Goal: Information Seeking & Learning: Learn about a topic

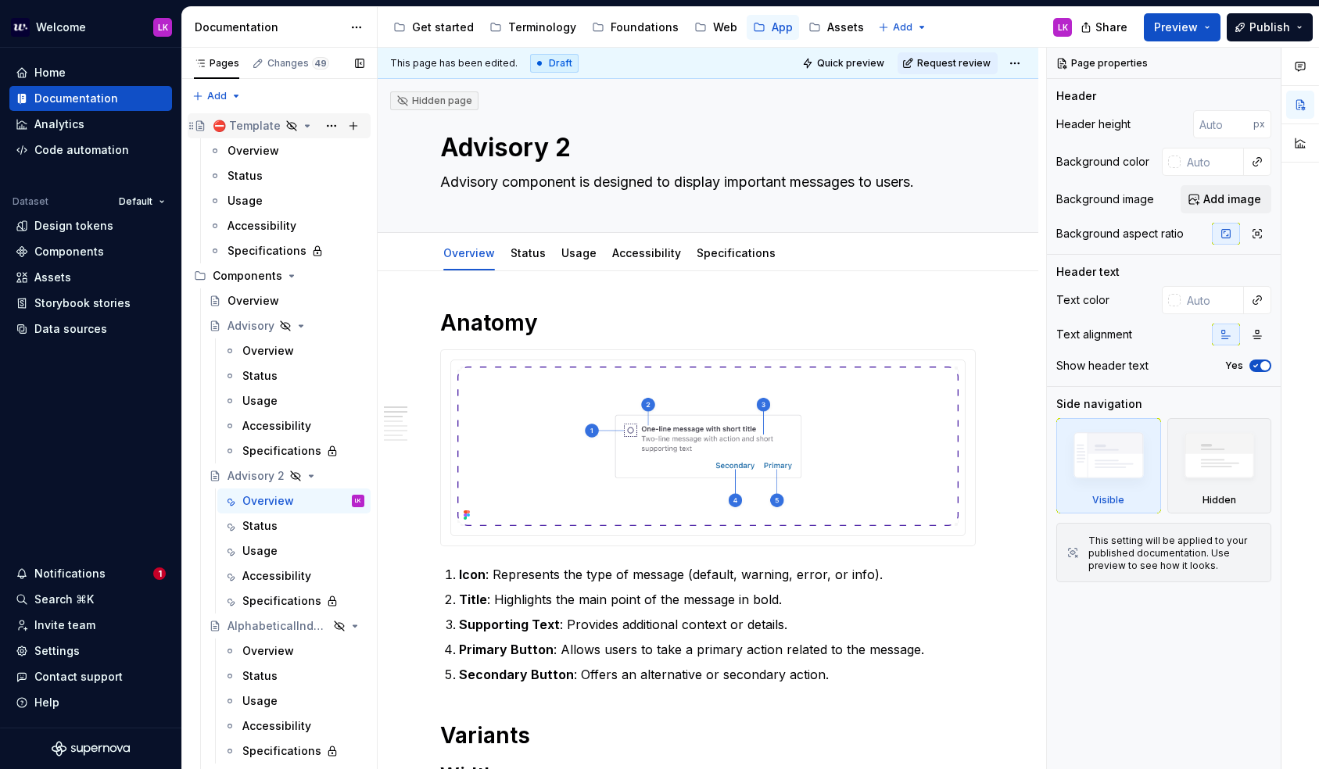
click at [259, 131] on div "⛔ Template" at bounding box center [247, 126] width 68 height 16
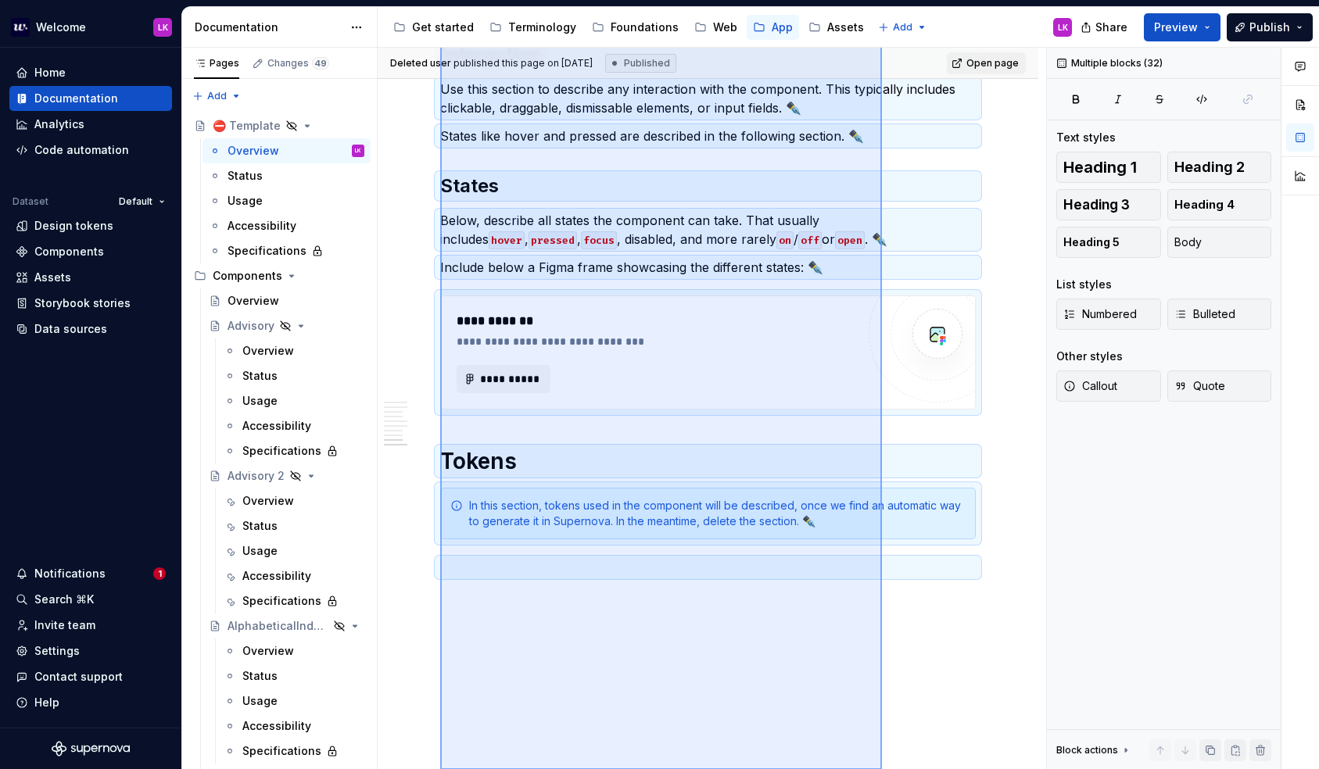
scroll to position [2247, 0]
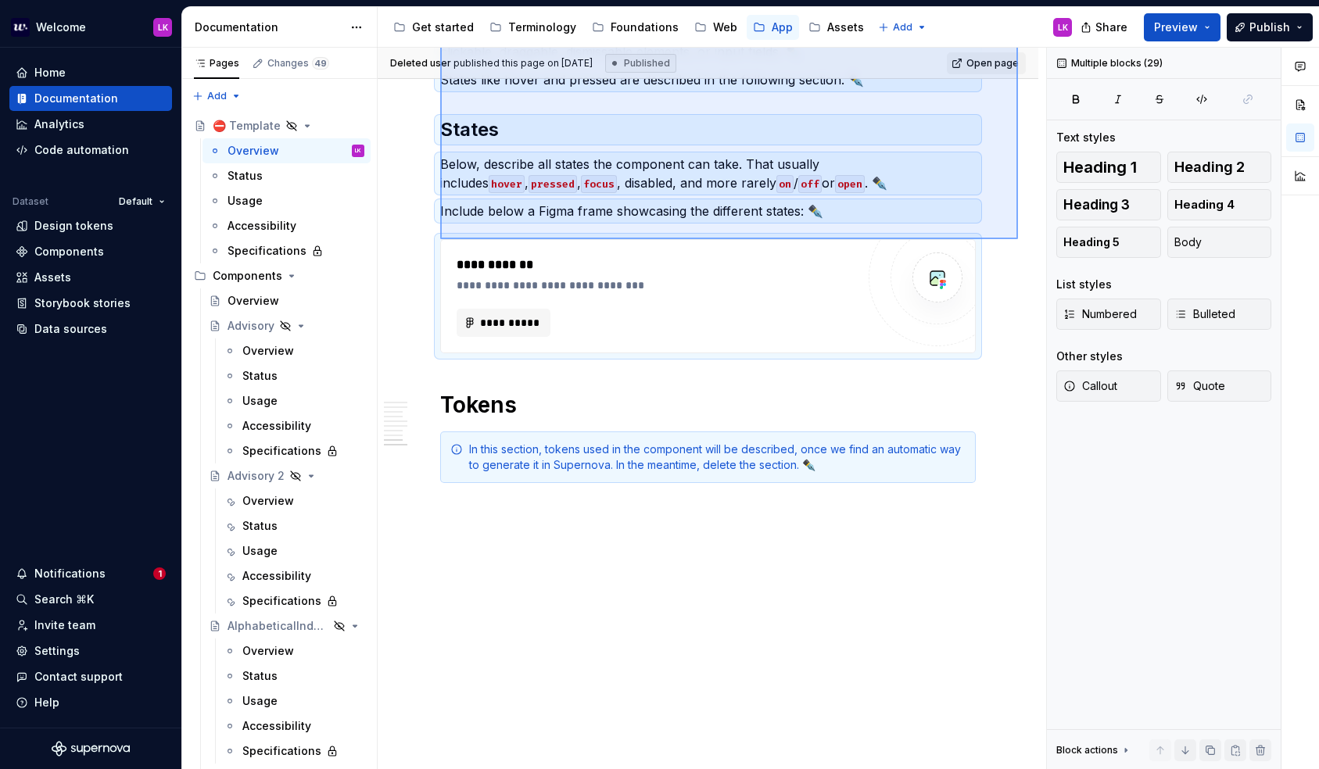
drag, startPoint x: 440, startPoint y: 251, endPoint x: 1015, endPoint y: 238, distance: 575.4
click at [1015, 238] on div "**********" at bounding box center [712, 409] width 668 height 722
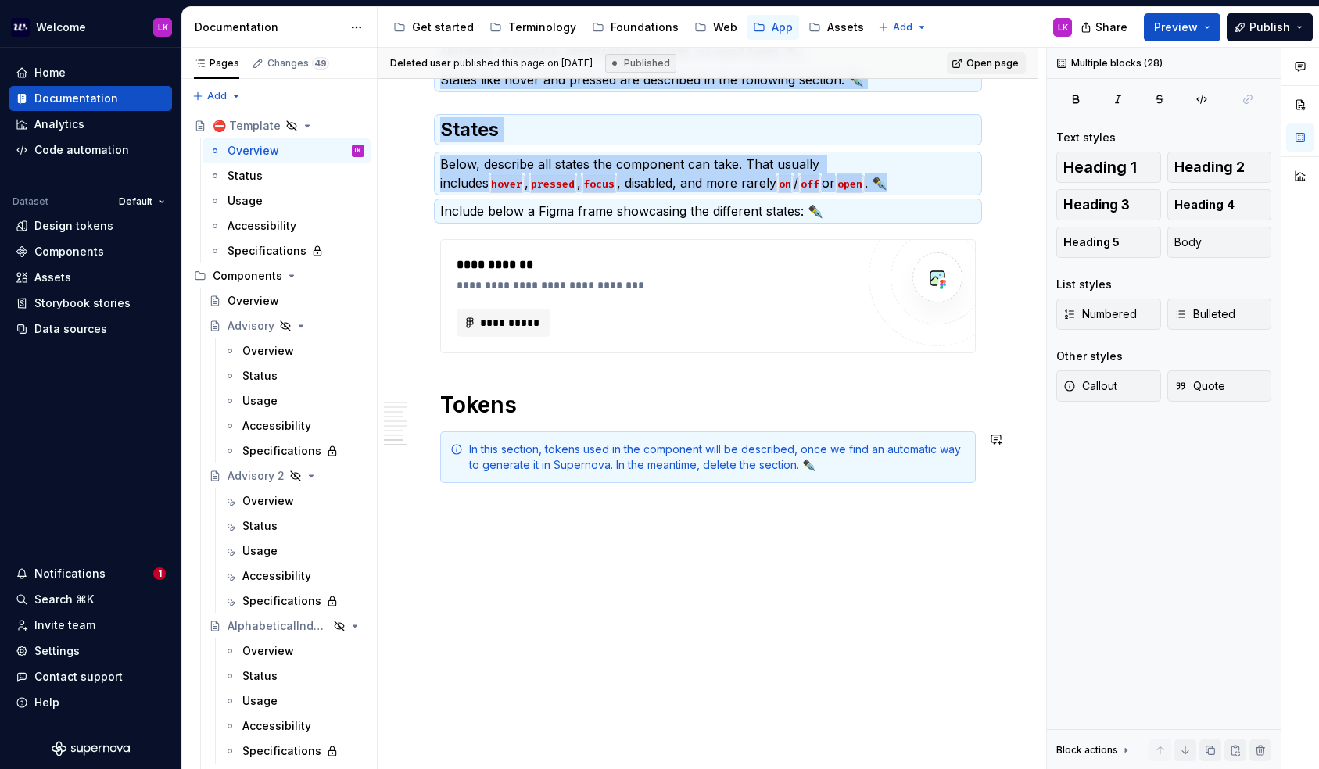
click at [578, 596] on div "**********" at bounding box center [712, 409] width 668 height 722
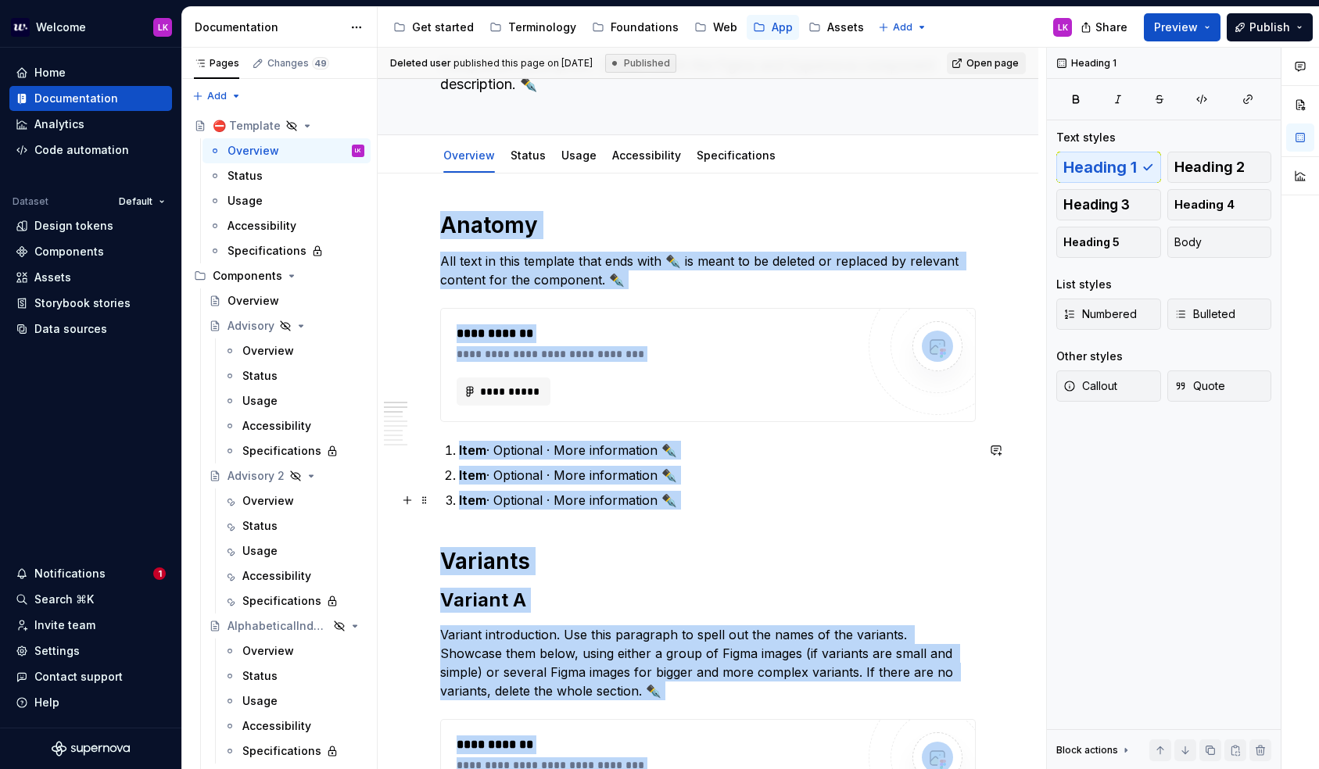
scroll to position [0, 0]
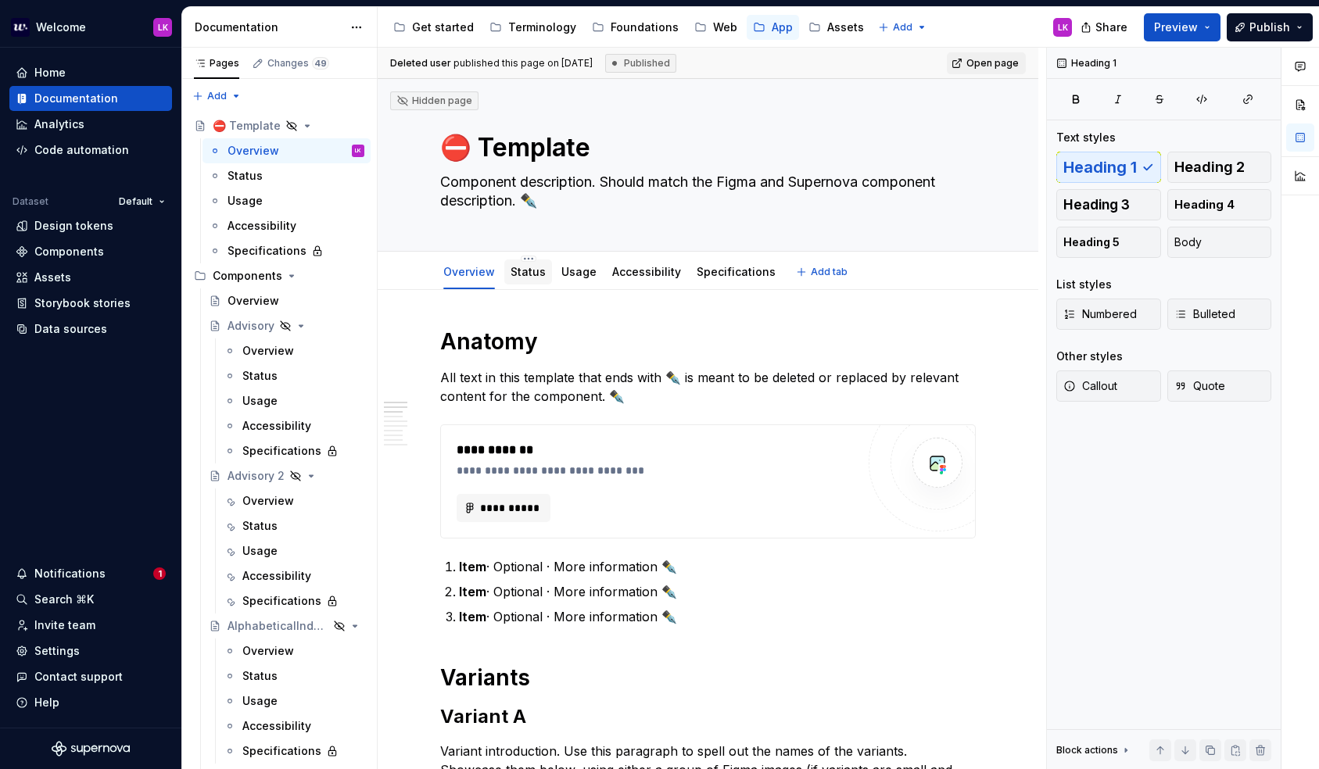
click at [514, 255] on div "Status" at bounding box center [528, 271] width 48 height 33
click at [517, 277] on link "Status" at bounding box center [527, 271] width 35 height 13
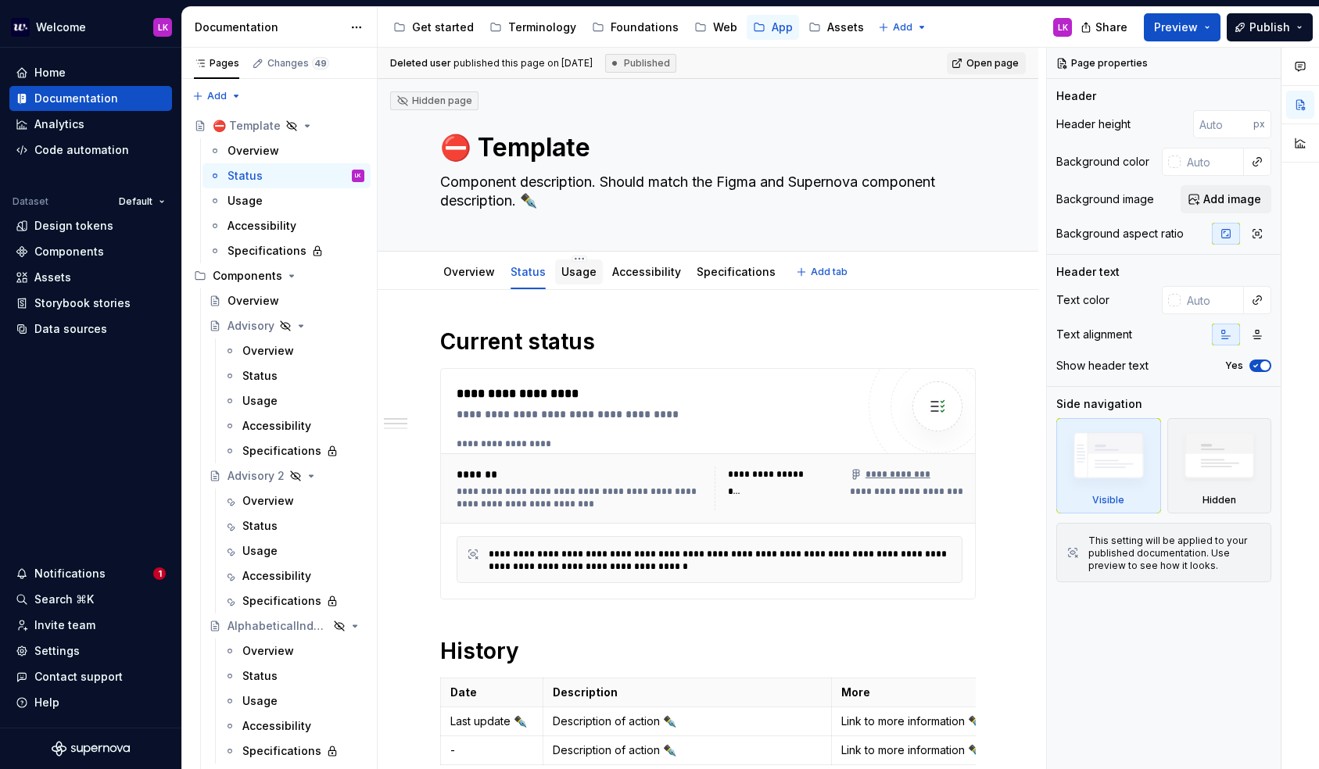
click at [567, 279] on div "Usage" at bounding box center [578, 272] width 35 height 16
click at [580, 281] on div "Usage" at bounding box center [578, 272] width 35 height 19
click at [572, 279] on div "Usage" at bounding box center [578, 272] width 35 height 16
click at [570, 277] on link "Usage" at bounding box center [578, 271] width 35 height 13
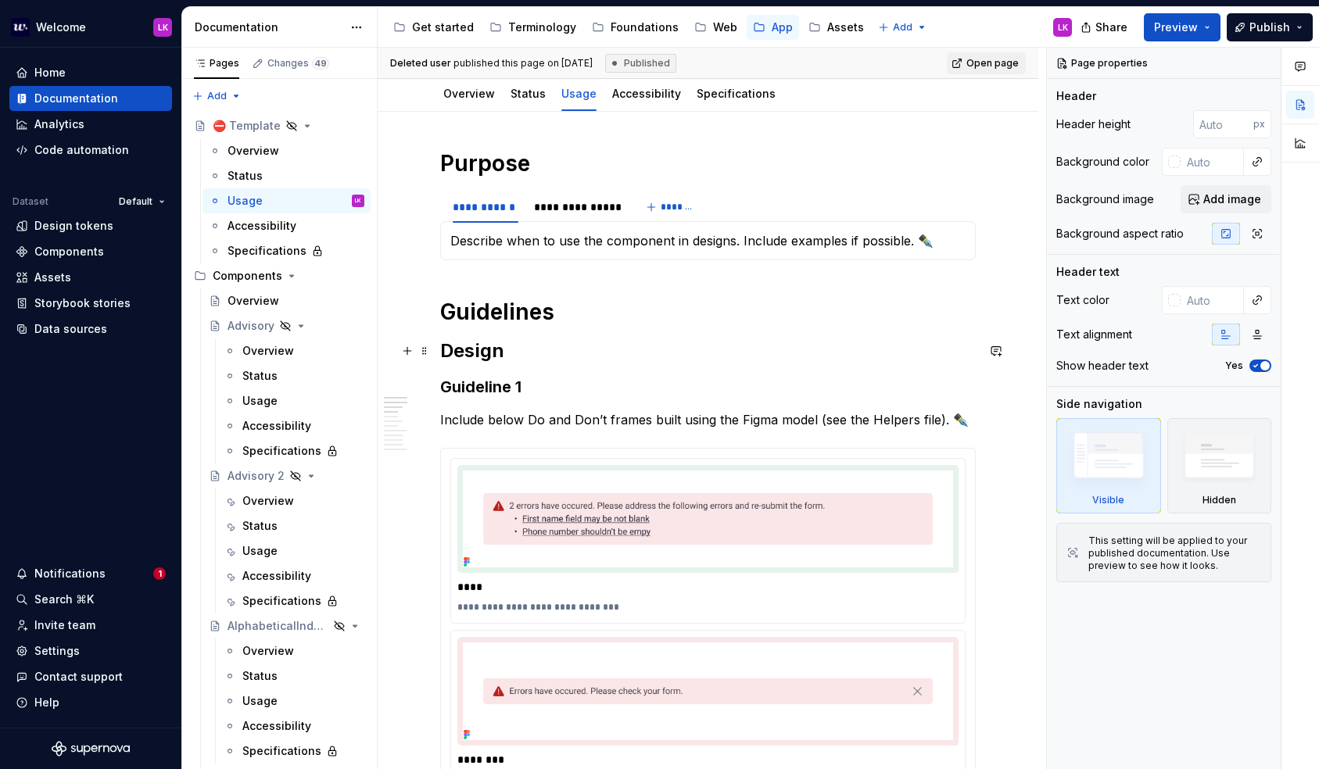
scroll to position [122, 0]
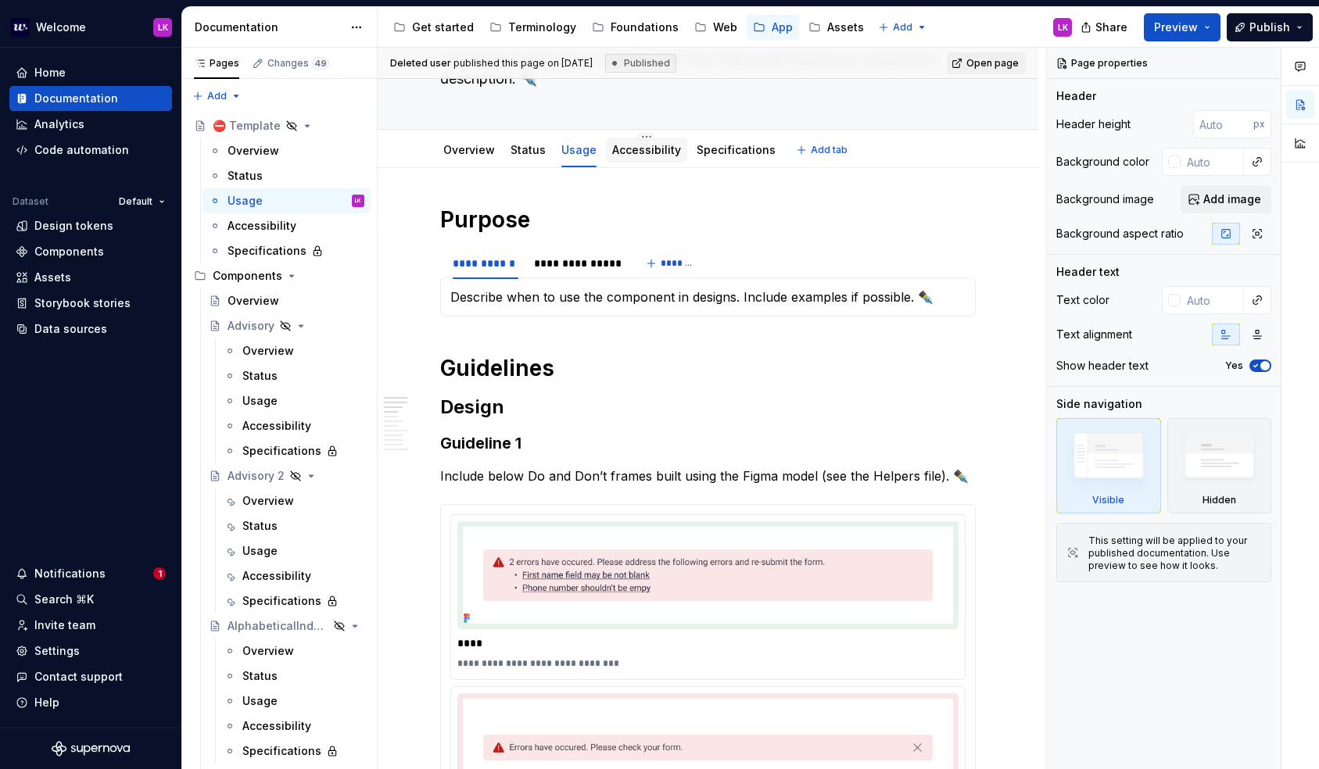
click at [641, 156] on link "Accessibility" at bounding box center [646, 149] width 69 height 13
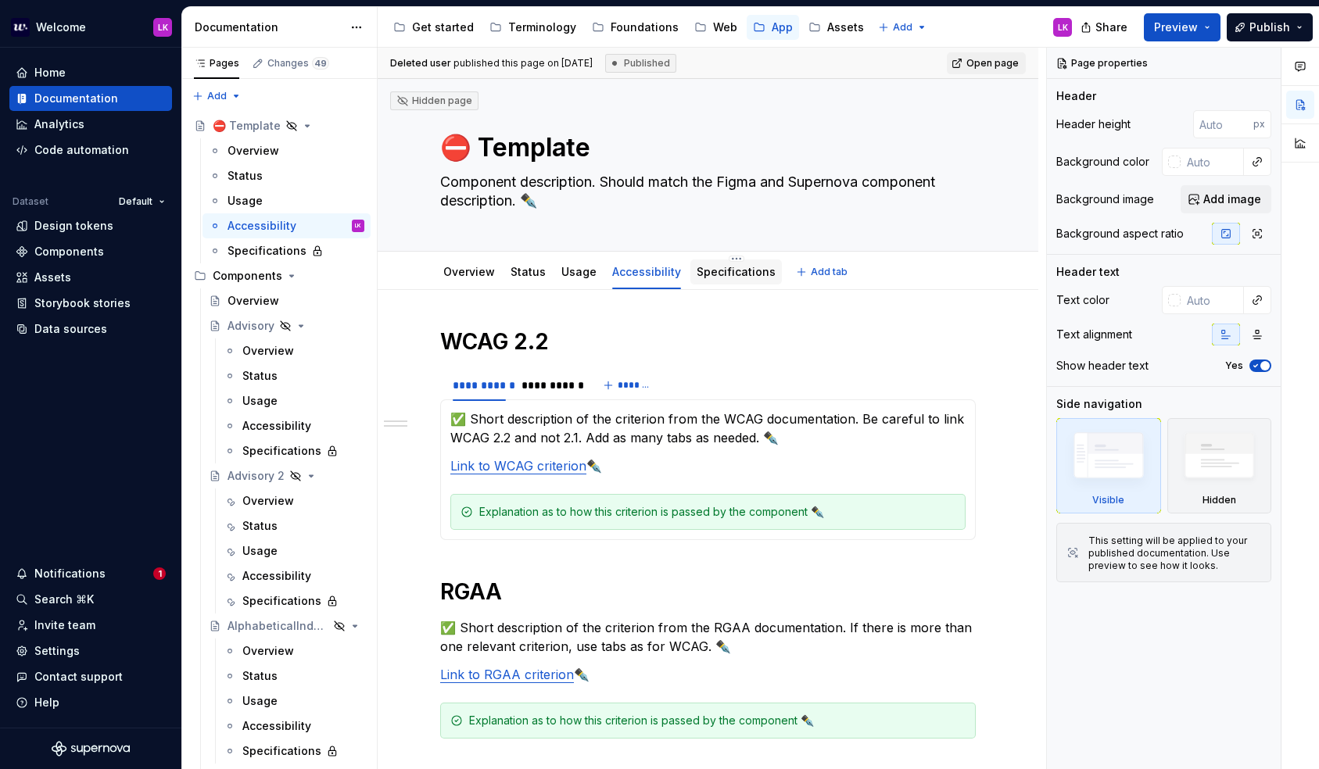
click at [714, 277] on link "Specifications" at bounding box center [735, 271] width 79 height 13
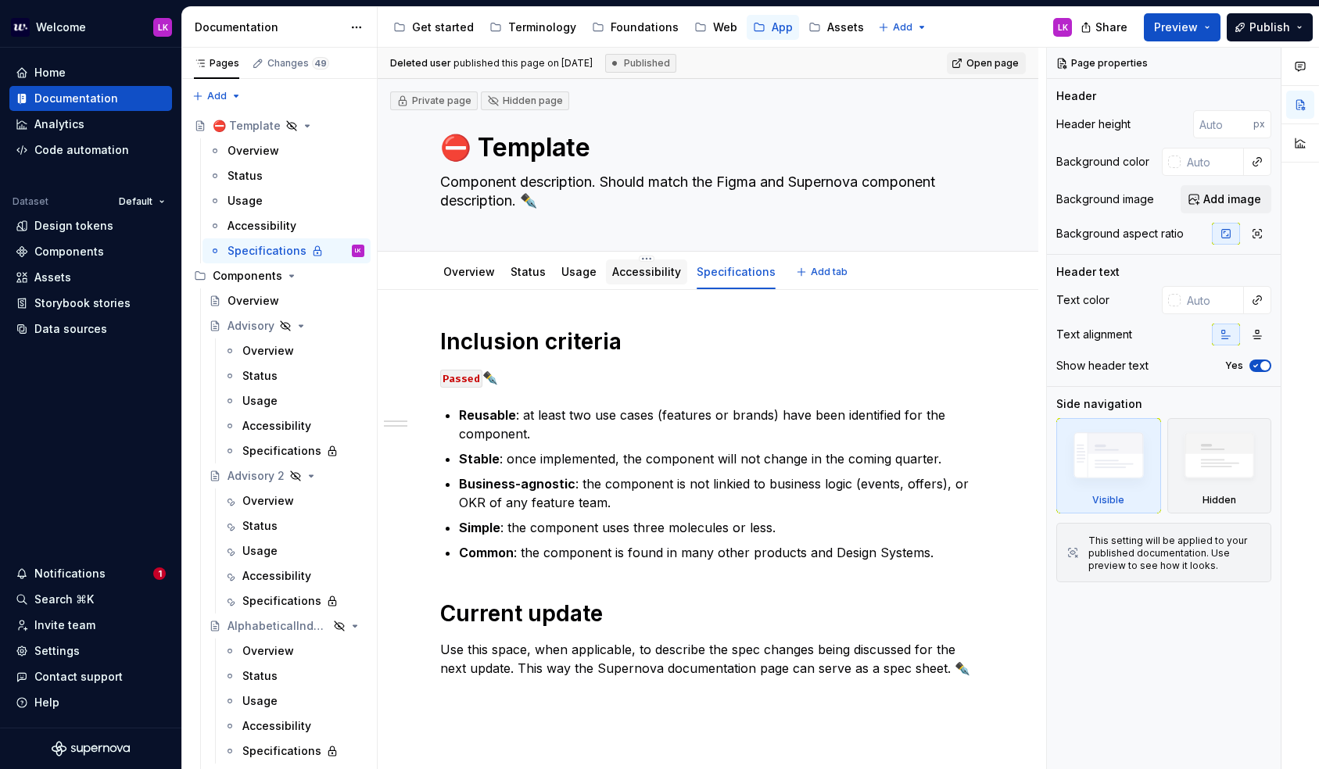
click at [644, 277] on link "Accessibility" at bounding box center [646, 271] width 69 height 13
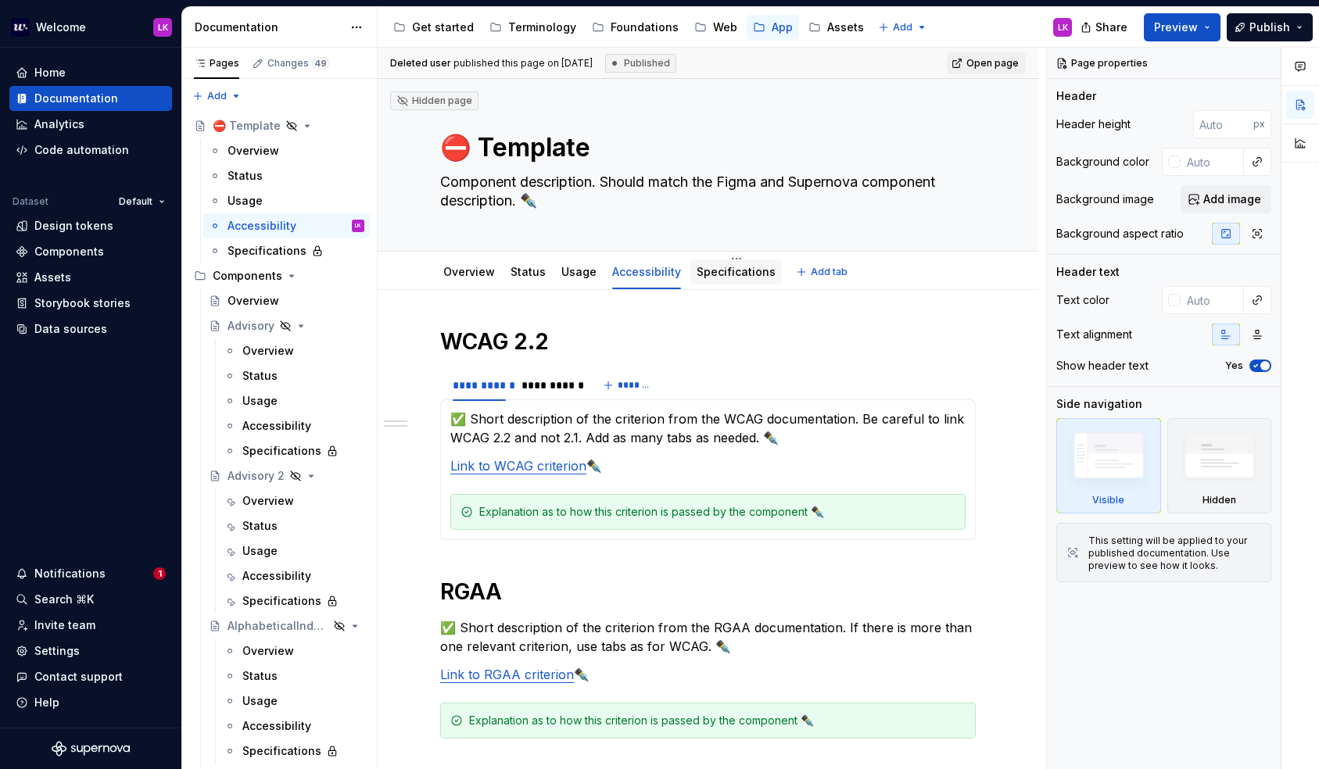
click at [719, 274] on link "Specifications" at bounding box center [735, 271] width 79 height 13
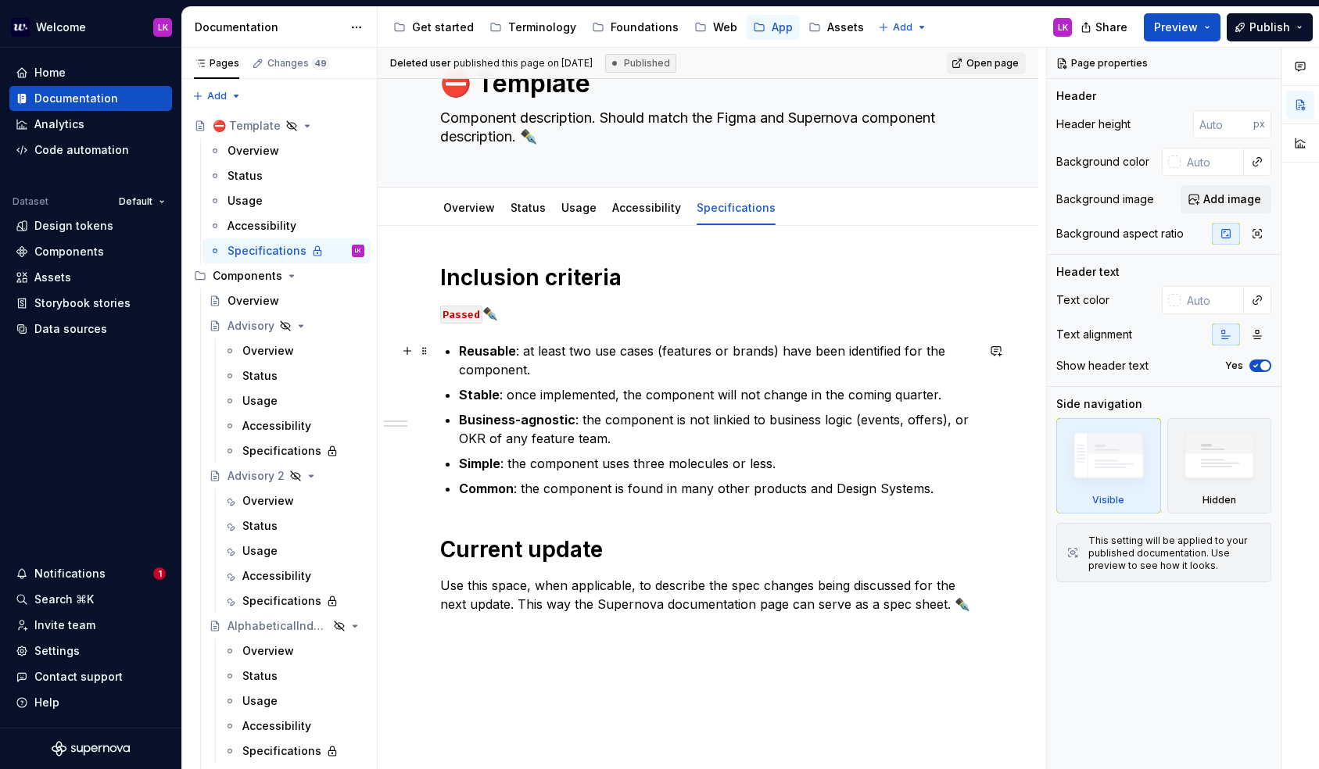
scroll to position [66, 0]
type textarea "*"
